Goal: Transaction & Acquisition: Purchase product/service

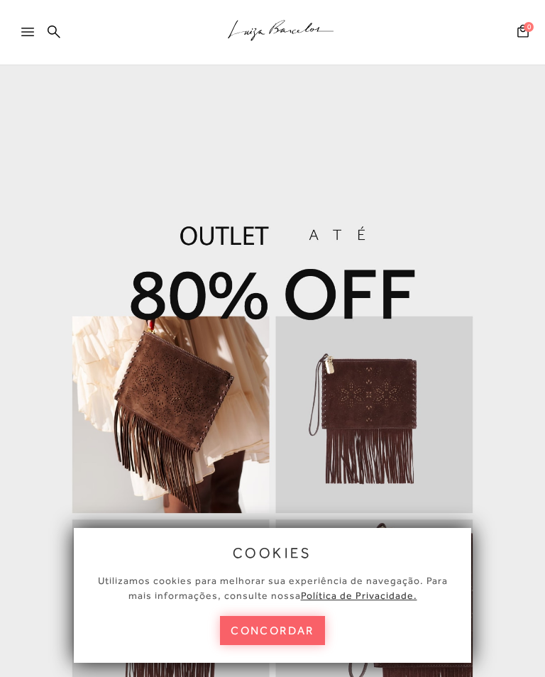
click at [264, 645] on button "concordar" at bounding box center [272, 630] width 105 height 29
click at [285, 656] on html "pa2900002 está carregada. cookies Utilizamos cookies para melhorar sua experiên…" at bounding box center [272, 338] width 545 height 677
click at [274, 662] on html "pa2900002 está carregada. cookies Utilizamos cookies para melhorar sua experiên…" at bounding box center [272, 338] width 545 height 677
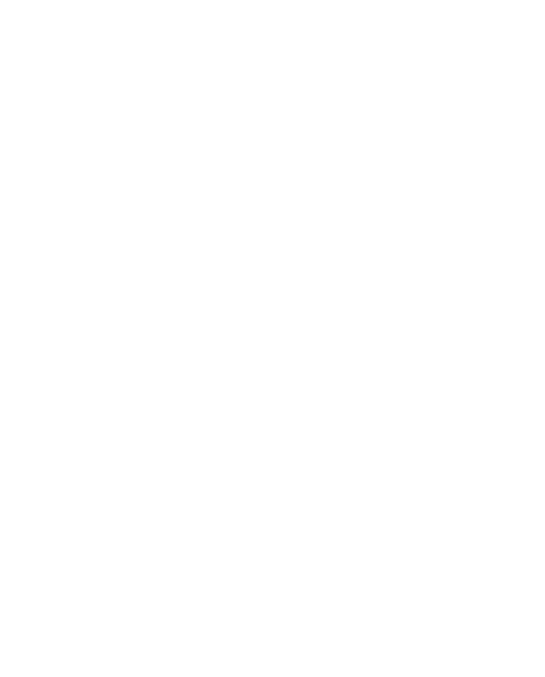
click at [283, 652] on html "Página da coleção de Outlet está carregada .a{fill-rule:evenodd;stroke:#000!imp…" at bounding box center [272, 338] width 545 height 677
click at [289, 653] on html "Página da coleção de Outlet está carregada .a{fill-rule:evenodd;stroke:#000!imp…" at bounding box center [272, 338] width 545 height 677
click at [283, 659] on html "Página da coleção de Outlet está carregada .a{fill-rule:evenodd;stroke:#000!imp…" at bounding box center [272, 338] width 545 height 677
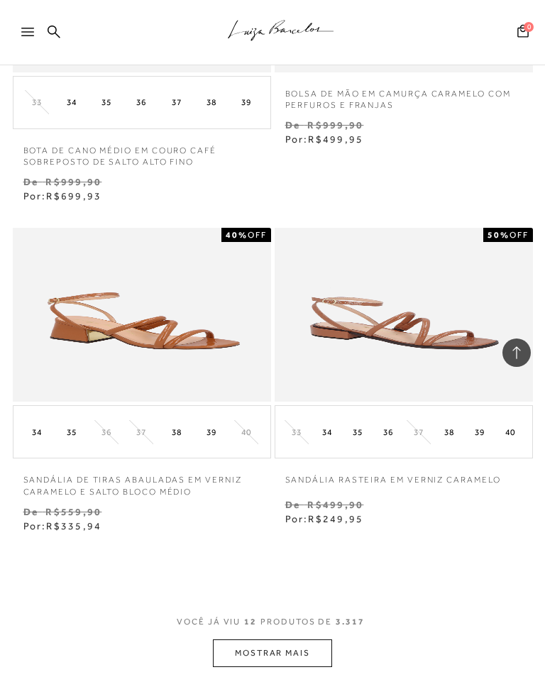
scroll to position [1592, 0]
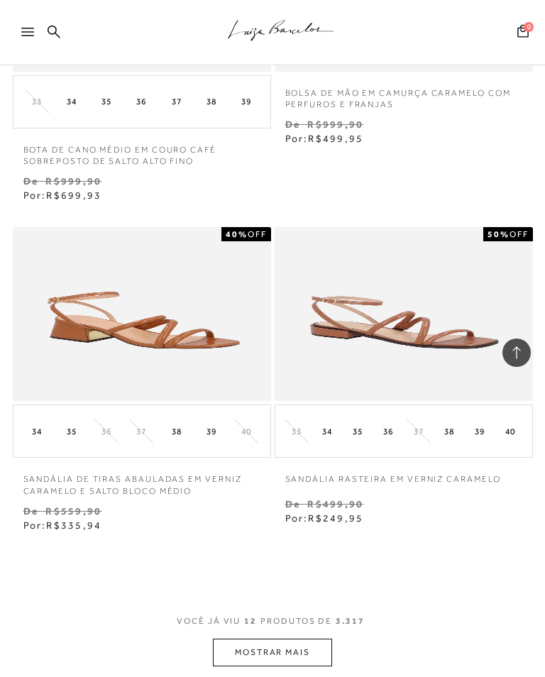
click at [301, 639] on button "MOSTRAR MAIS" at bounding box center [272, 653] width 119 height 28
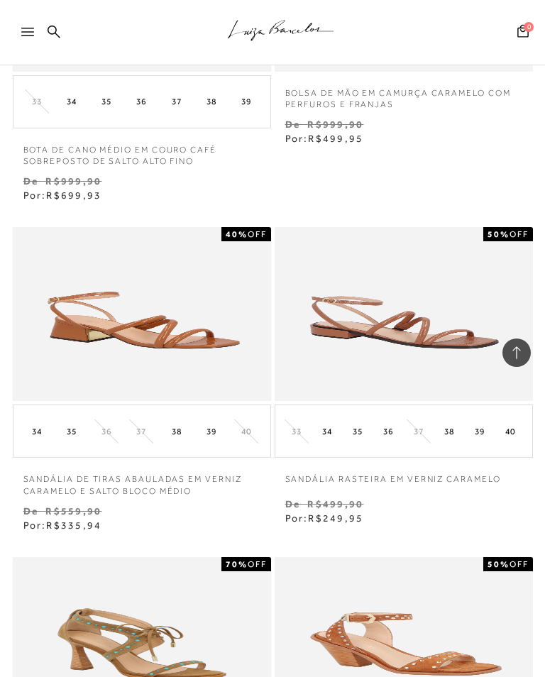
click at [25, 31] on icon at bounding box center [27, 32] width 13 height 9
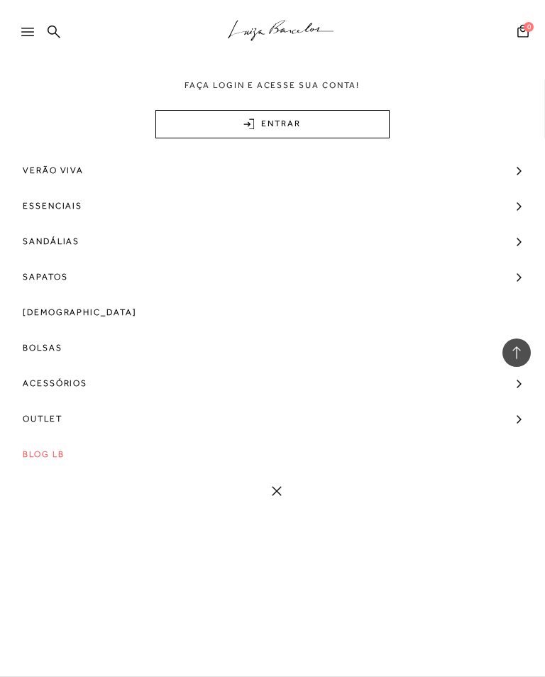
click at [27, 16] on div ".a{fill-rule:evenodd;stroke:#000!important;stroke-width:0!important;}" at bounding box center [272, 32] width 545 height 65
click at [78, 172] on span "Verão Viva" at bounding box center [53, 170] width 61 height 35
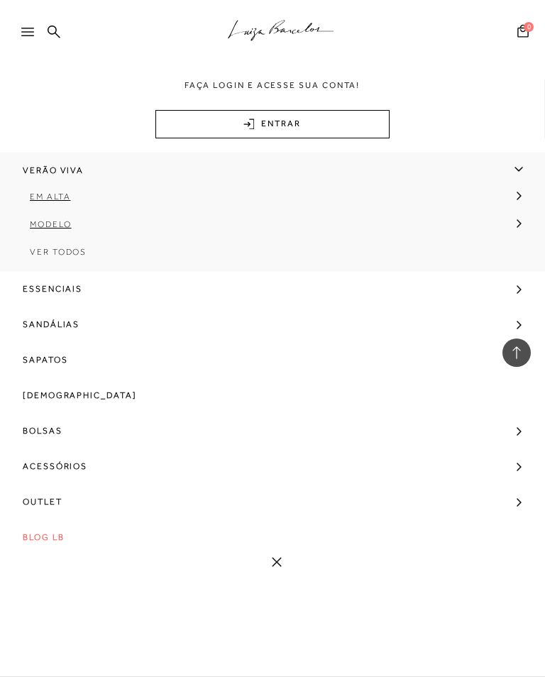
click at [80, 255] on span "Ver Todos" at bounding box center [58, 252] width 57 height 10
